Goal: Navigation & Orientation: Find specific page/section

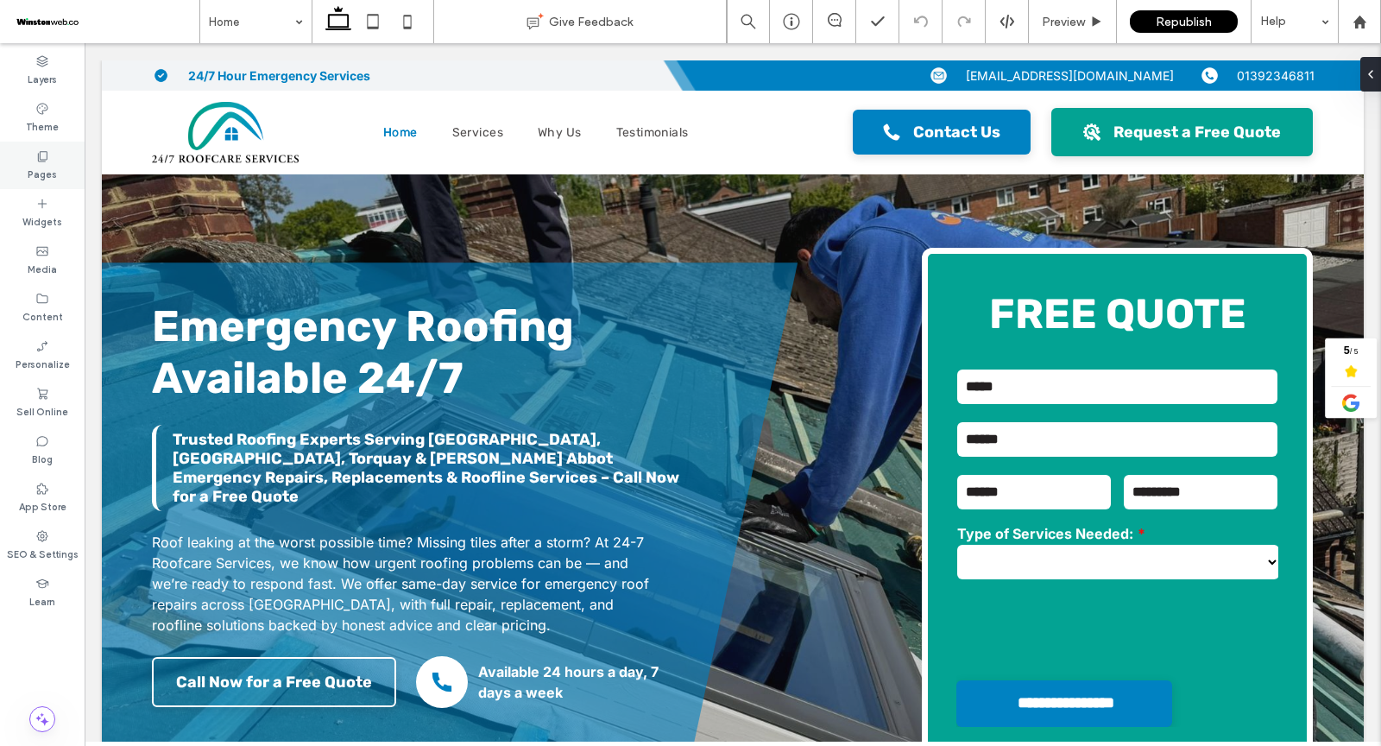
click at [47, 157] on use at bounding box center [42, 156] width 9 height 10
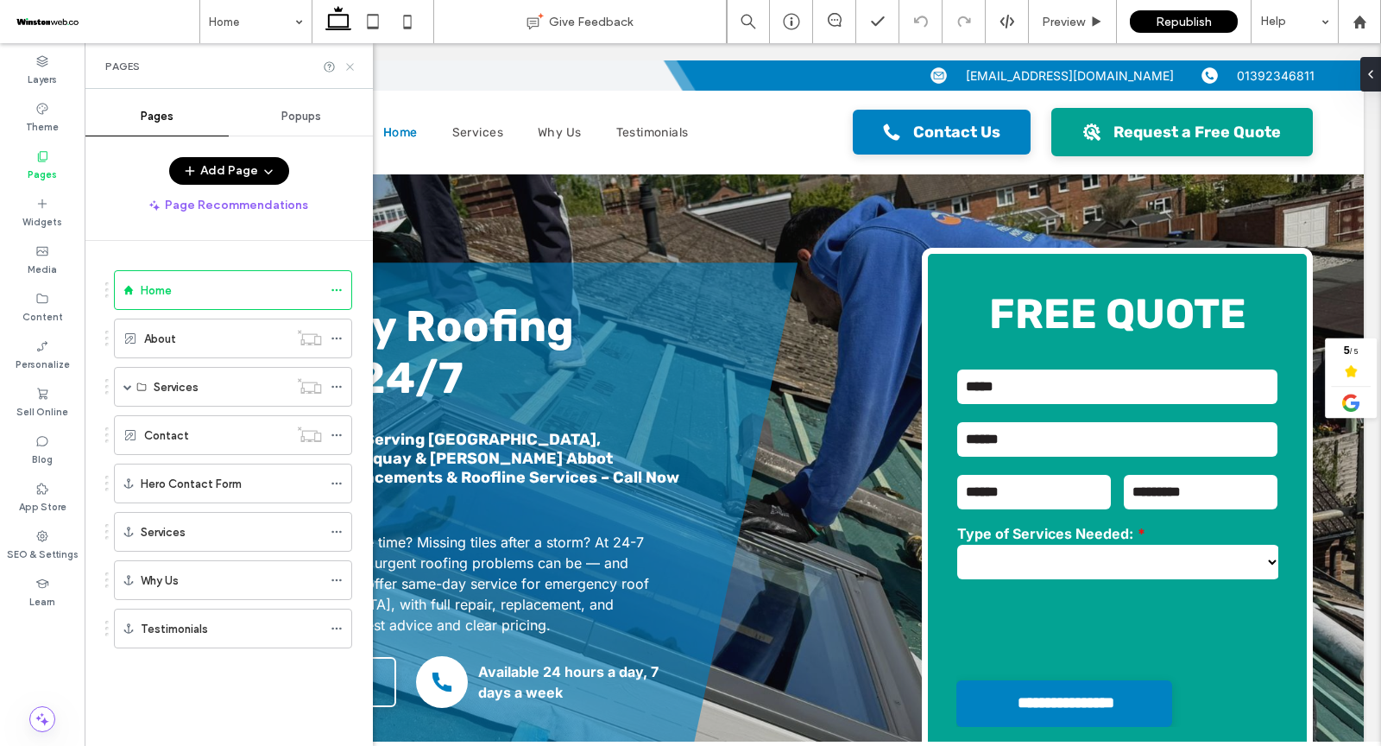
click at [352, 66] on icon at bounding box center [350, 66] width 13 height 13
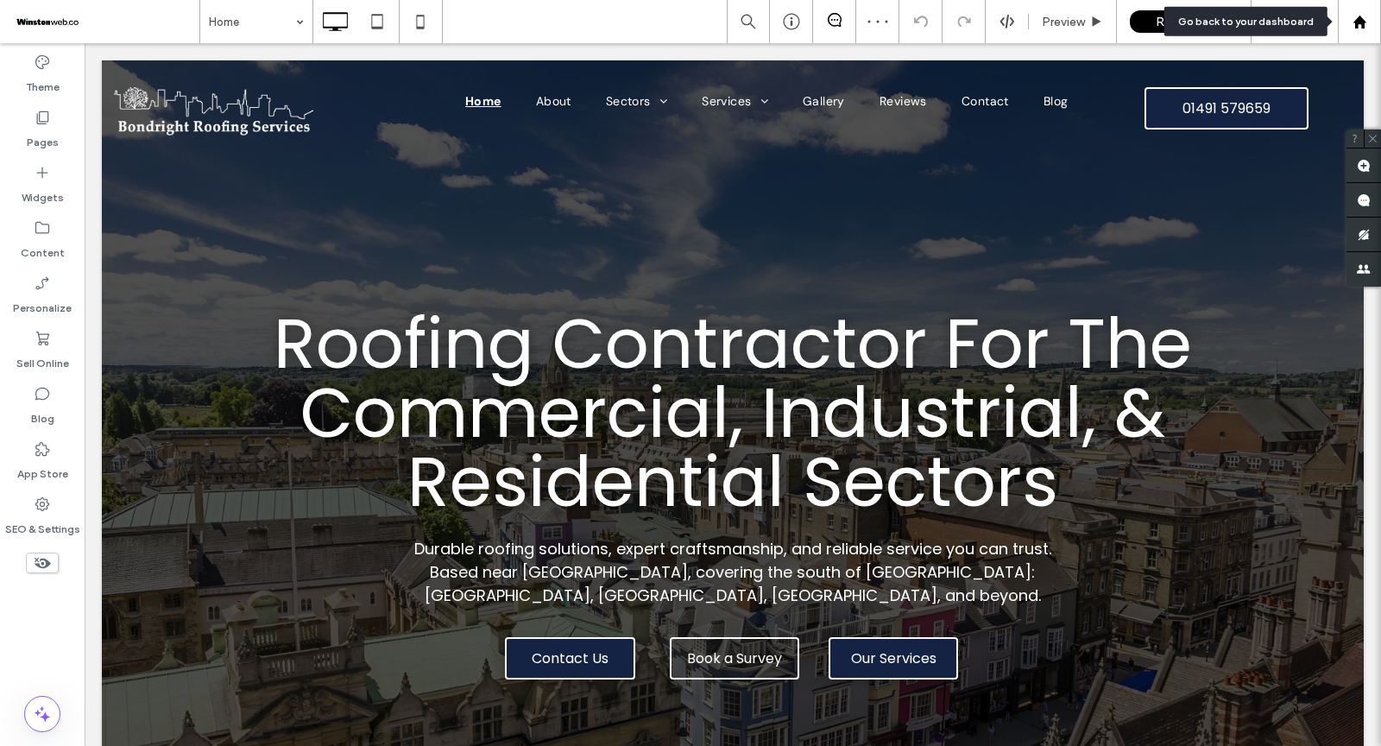
click at [1242, 26] on use at bounding box center [1359, 21] width 13 height 13
